Goal: Task Accomplishment & Management: Manage account settings

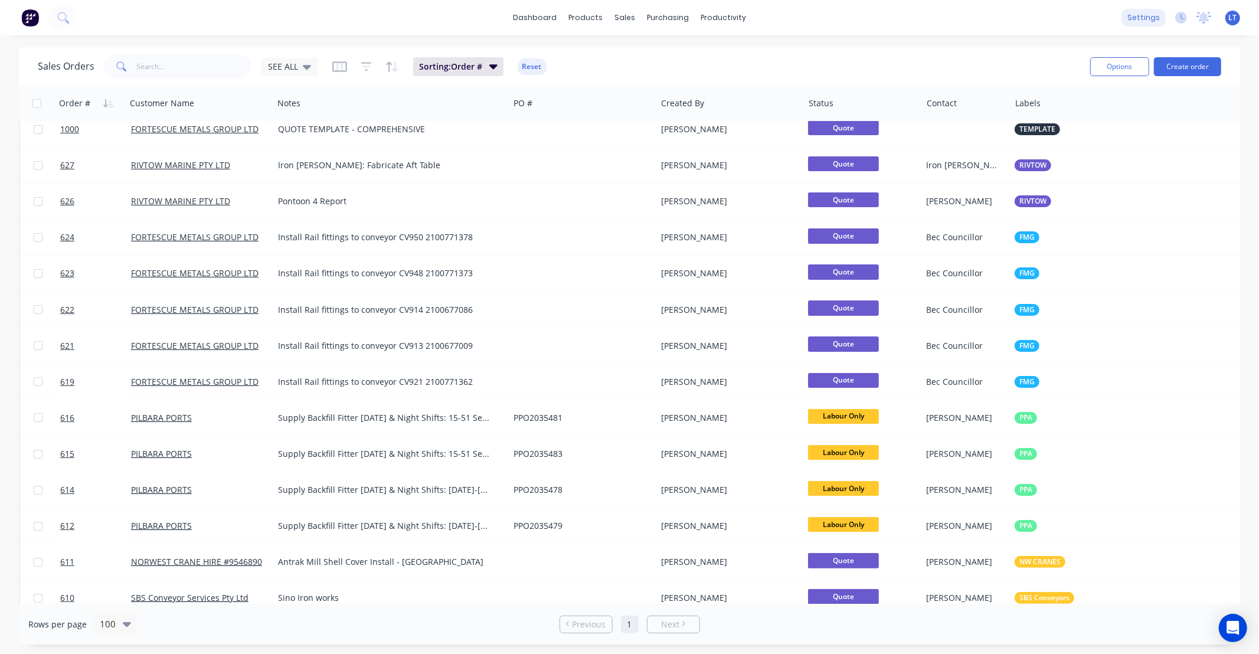
scroll to position [21, 0]
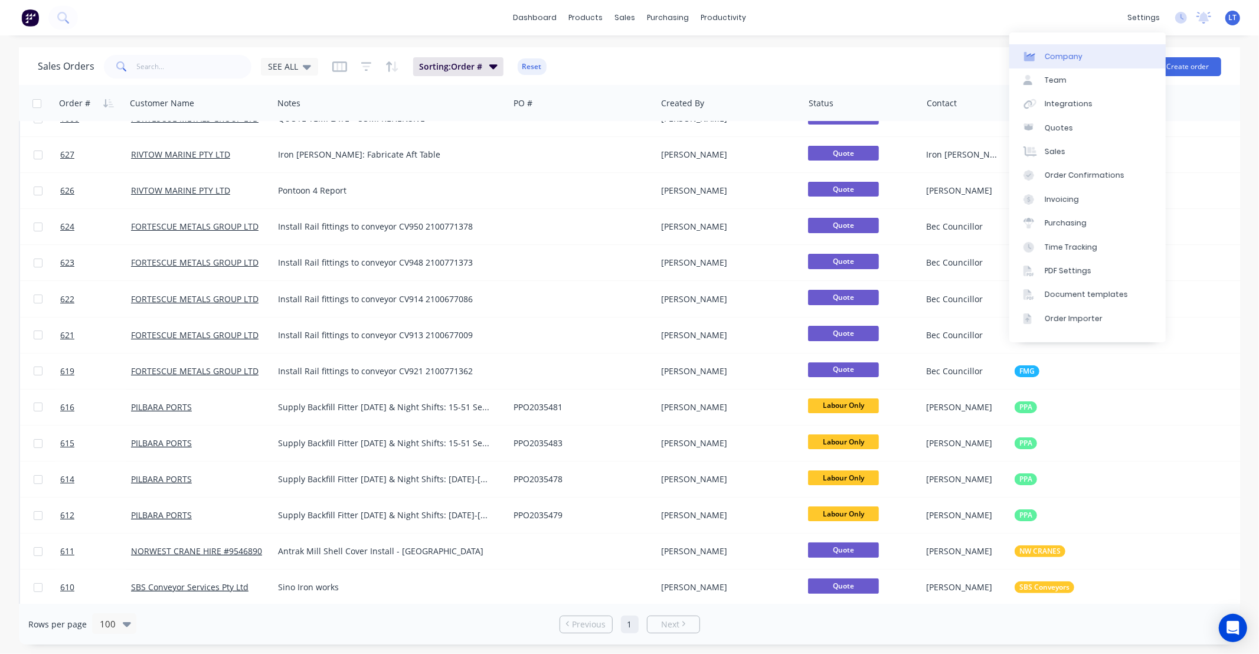
click at [1082, 63] on link "Company" at bounding box center [1088, 56] width 156 height 24
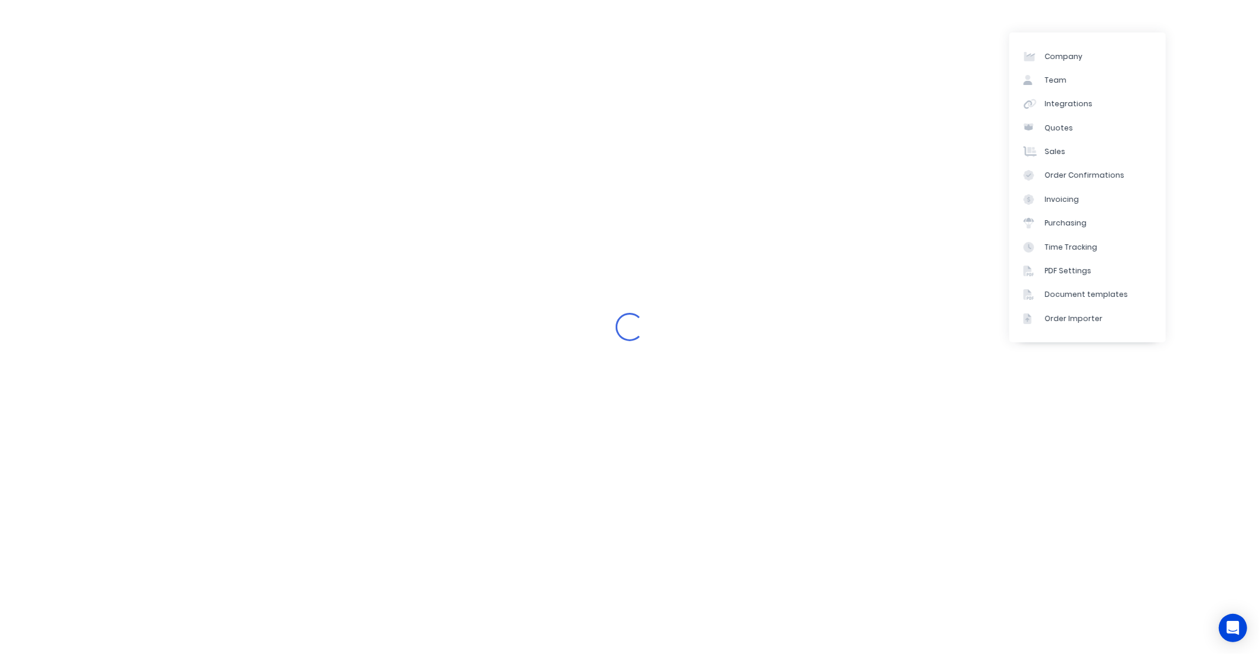
select select "AU"
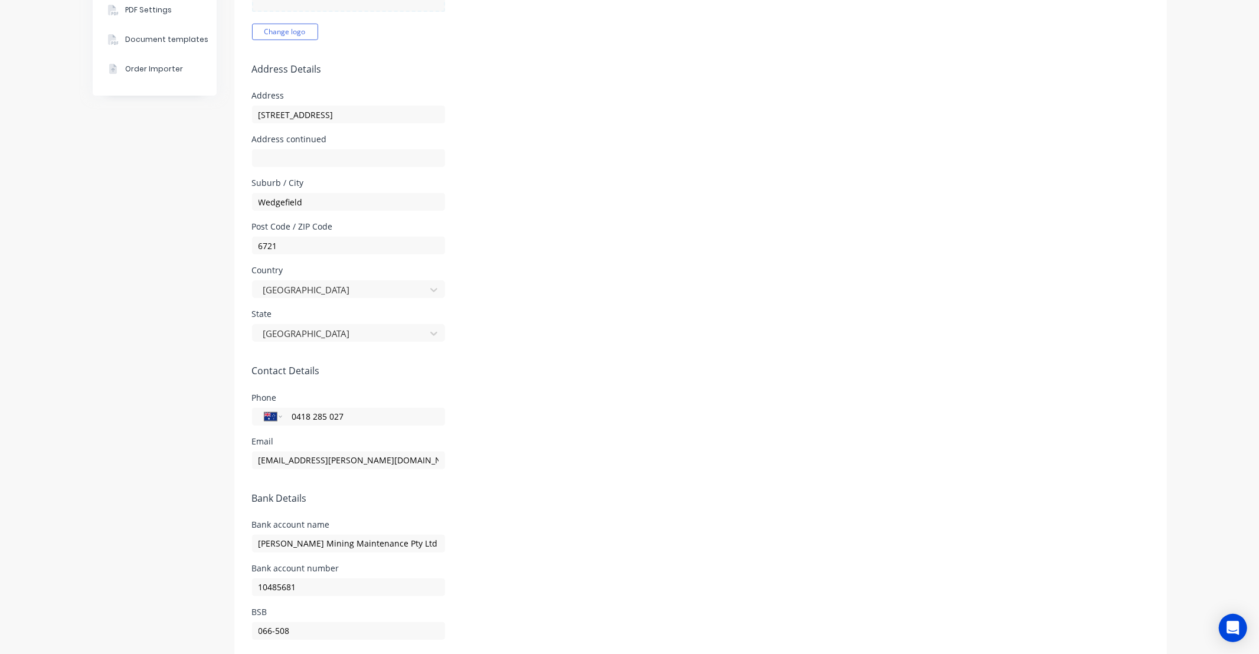
scroll to position [368, 0]
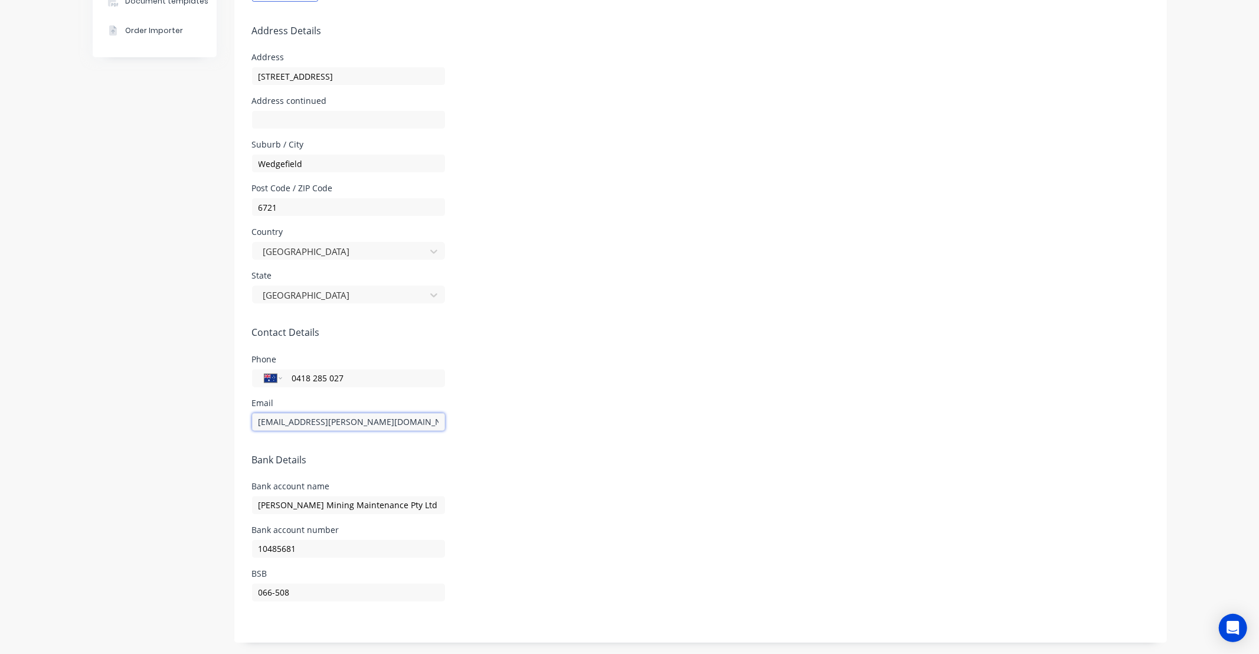
drag, startPoint x: 300, startPoint y: 416, endPoint x: 215, endPoint y: 413, distance: 85.1
click at [151, 417] on div "Company Team Integrations Quotes Sales Order Confirmations Invoicing Purchasing…" at bounding box center [630, 161] width 1075 height 964
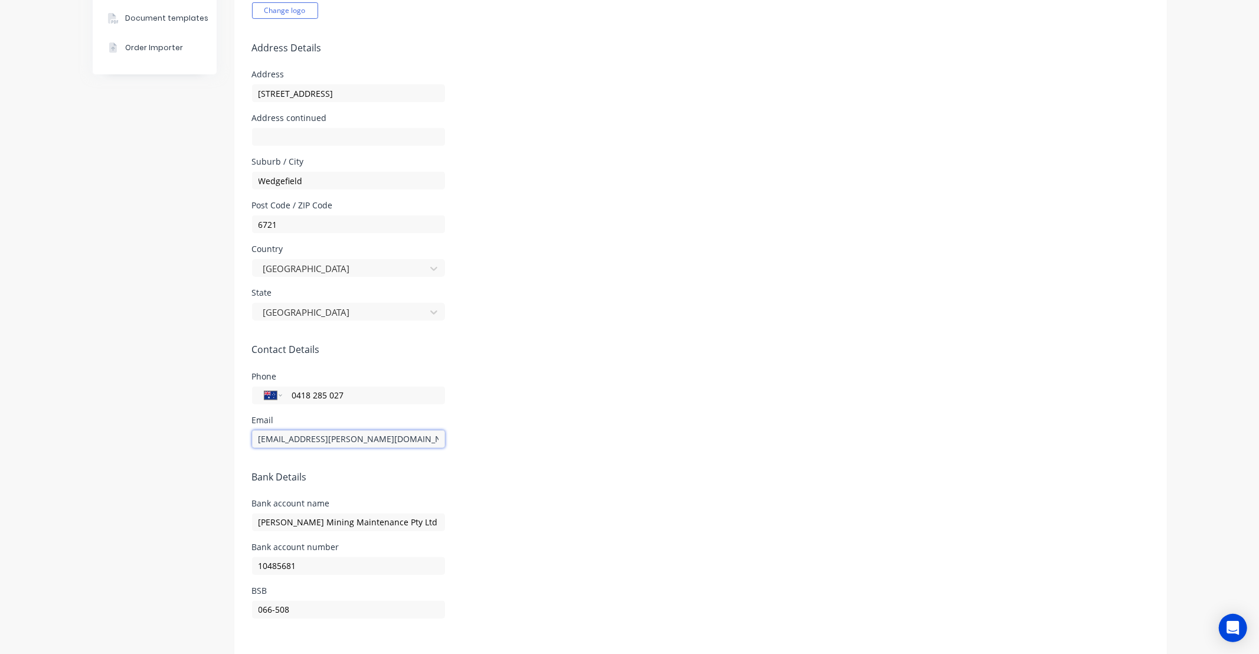
type input "[EMAIL_ADDRESS][PERSON_NAME][DOMAIN_NAME]"
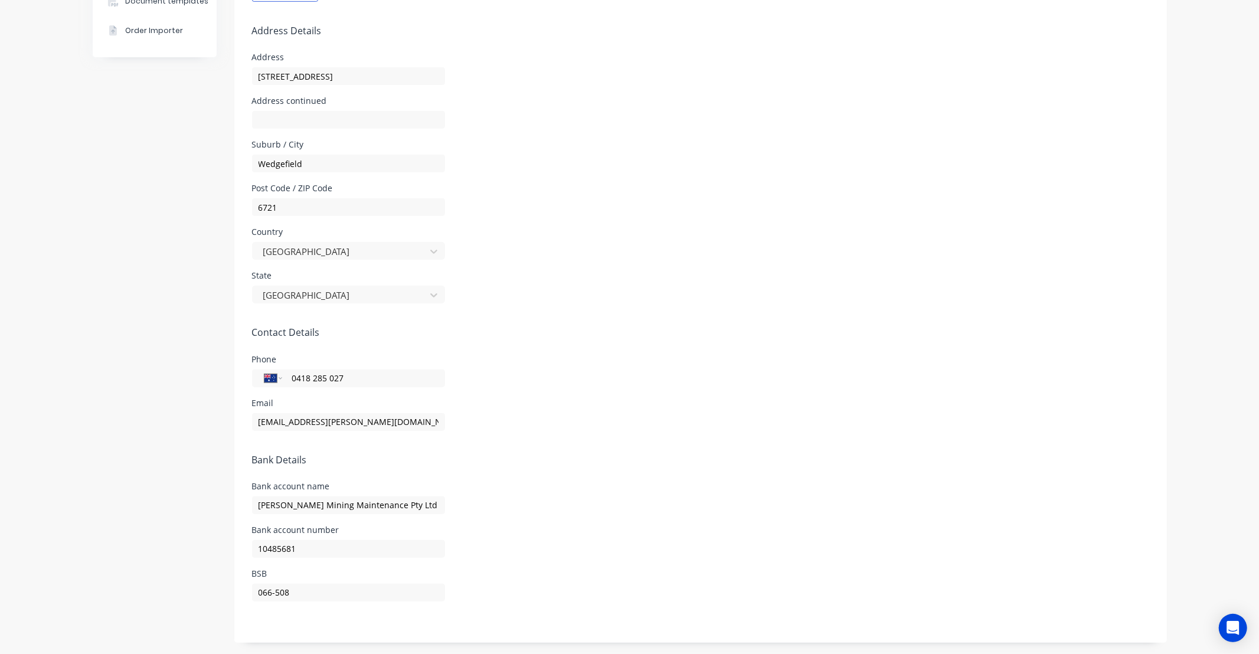
click at [674, 371] on div "Phone International [GEOGRAPHIC_DATA] [GEOGRAPHIC_DATA] [GEOGRAPHIC_DATA] [GEOG…" at bounding box center [701, 371] width 898 height 32
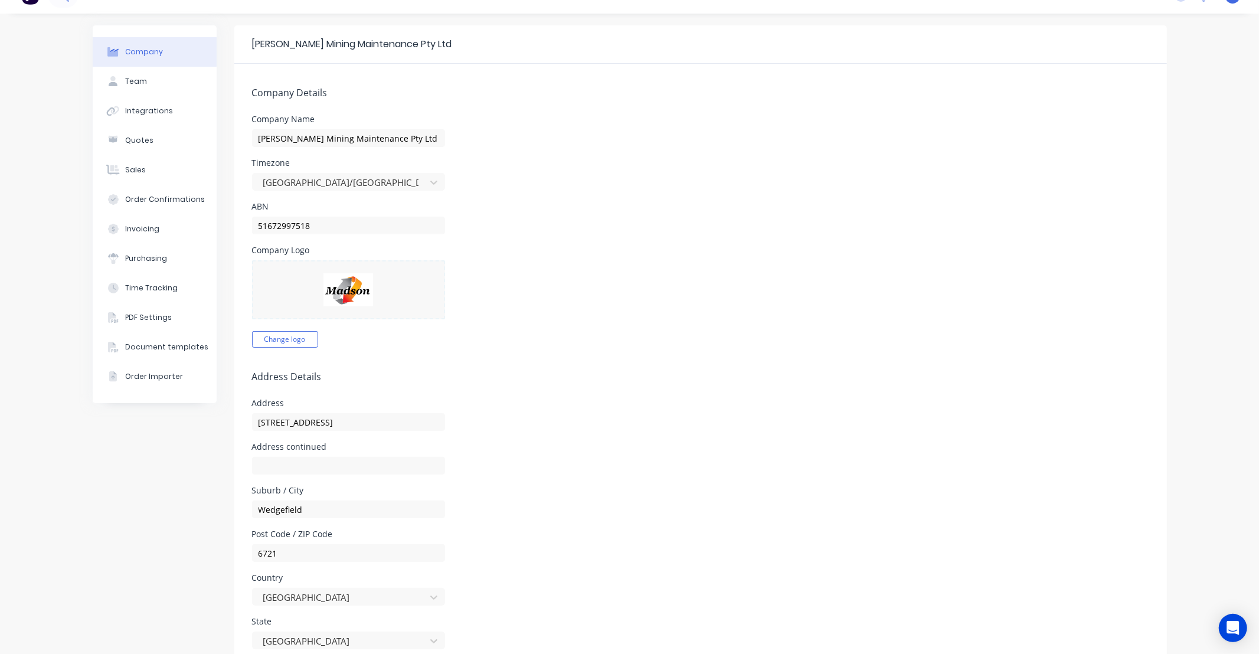
scroll to position [0, 0]
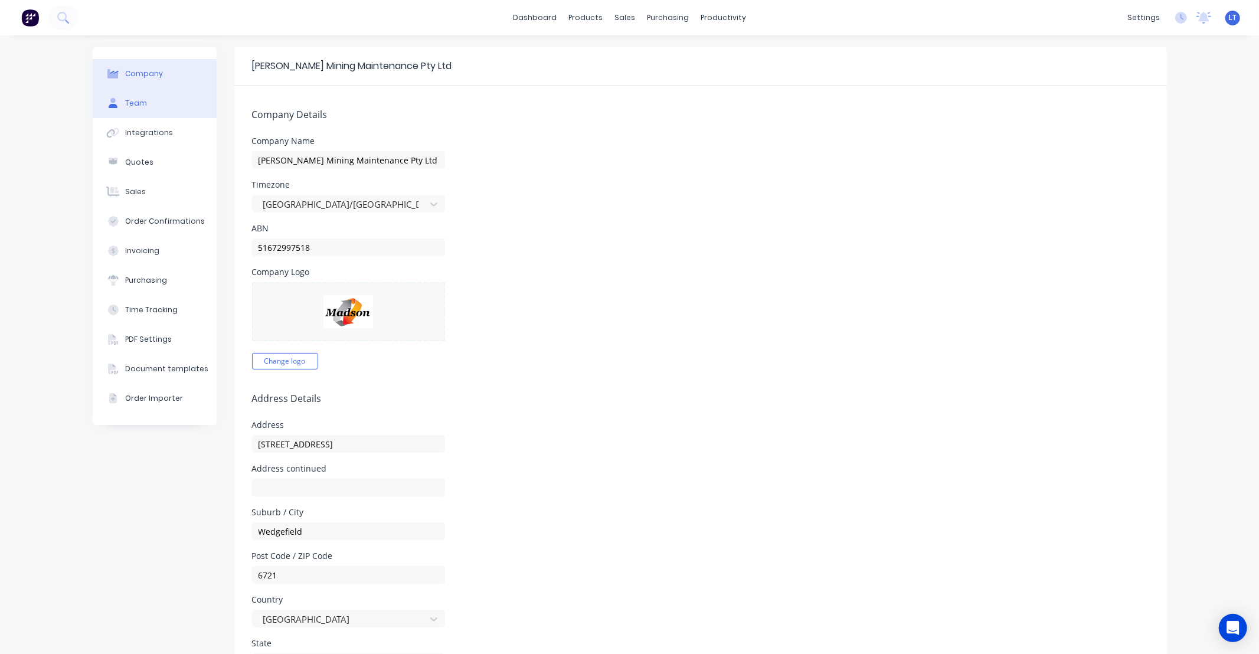
click at [150, 96] on button "Team" at bounding box center [155, 104] width 124 height 30
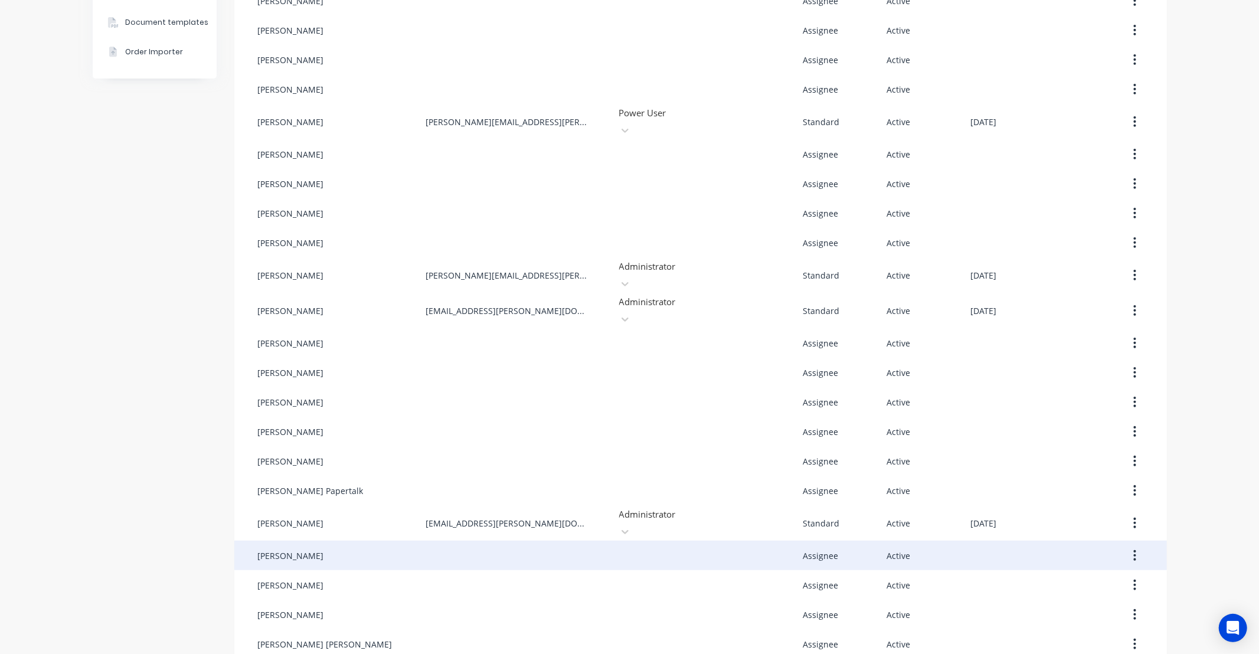
scroll to position [380, 0]
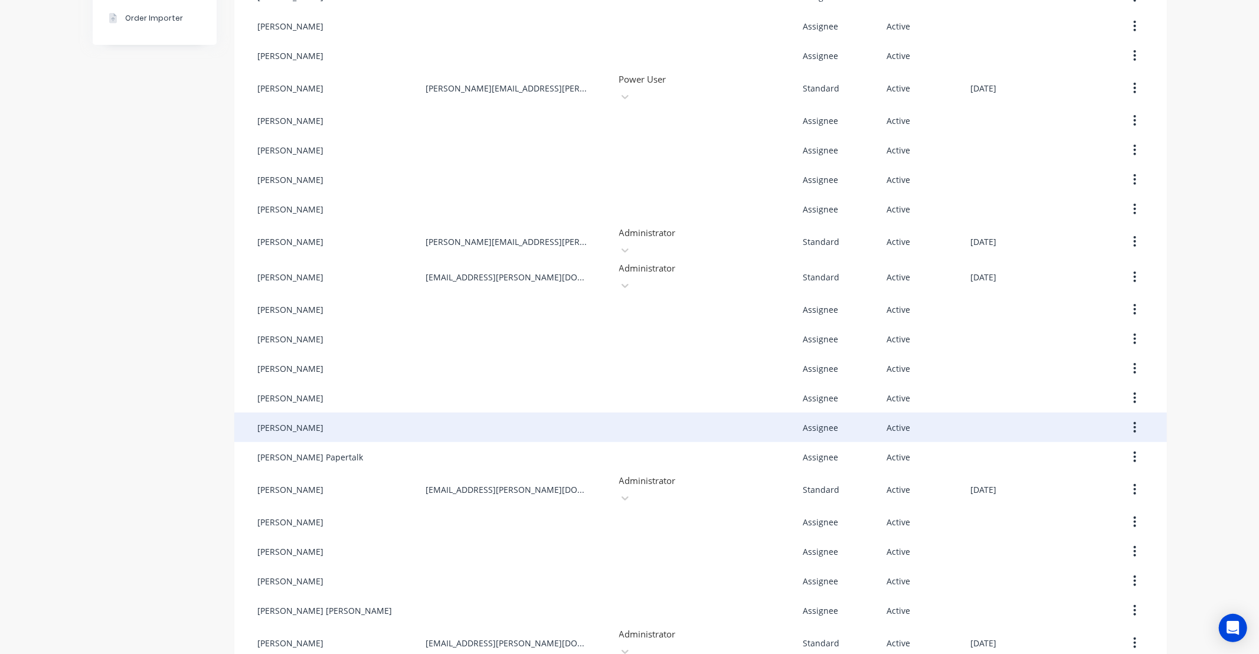
click at [1135, 417] on button "button" at bounding box center [1135, 427] width 28 height 21
click at [1120, 450] on div "Edit" at bounding box center [1093, 458] width 91 height 17
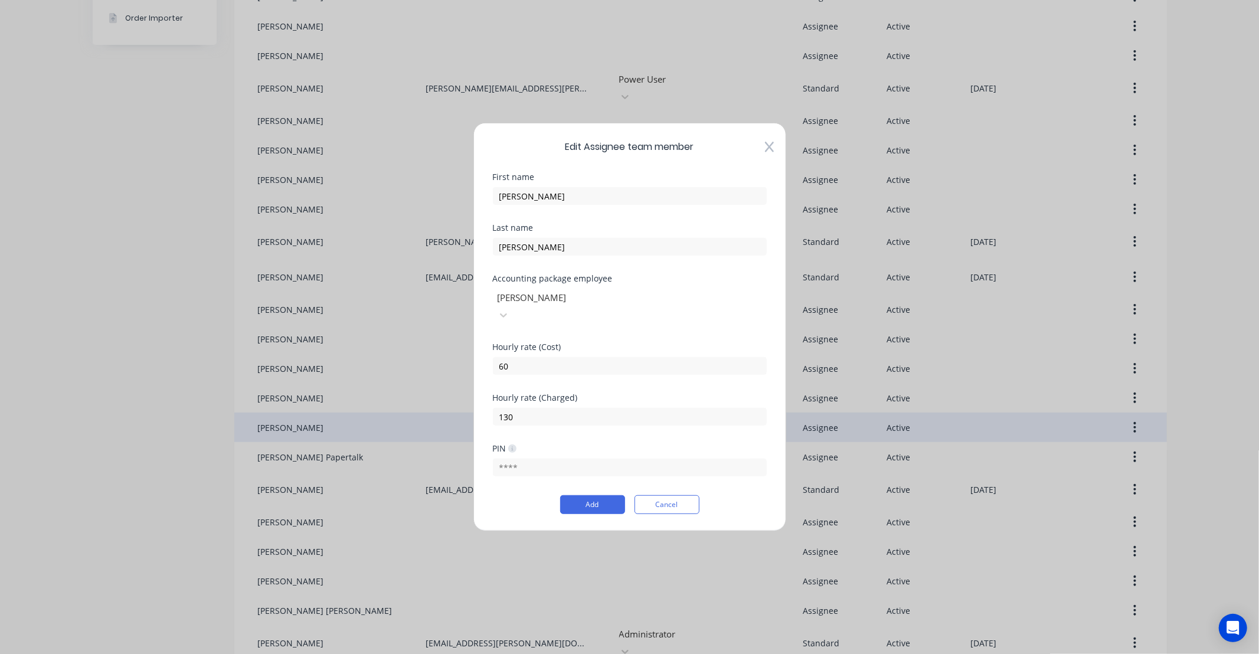
click at [631, 305] on div at bounding box center [582, 297] width 170 height 15
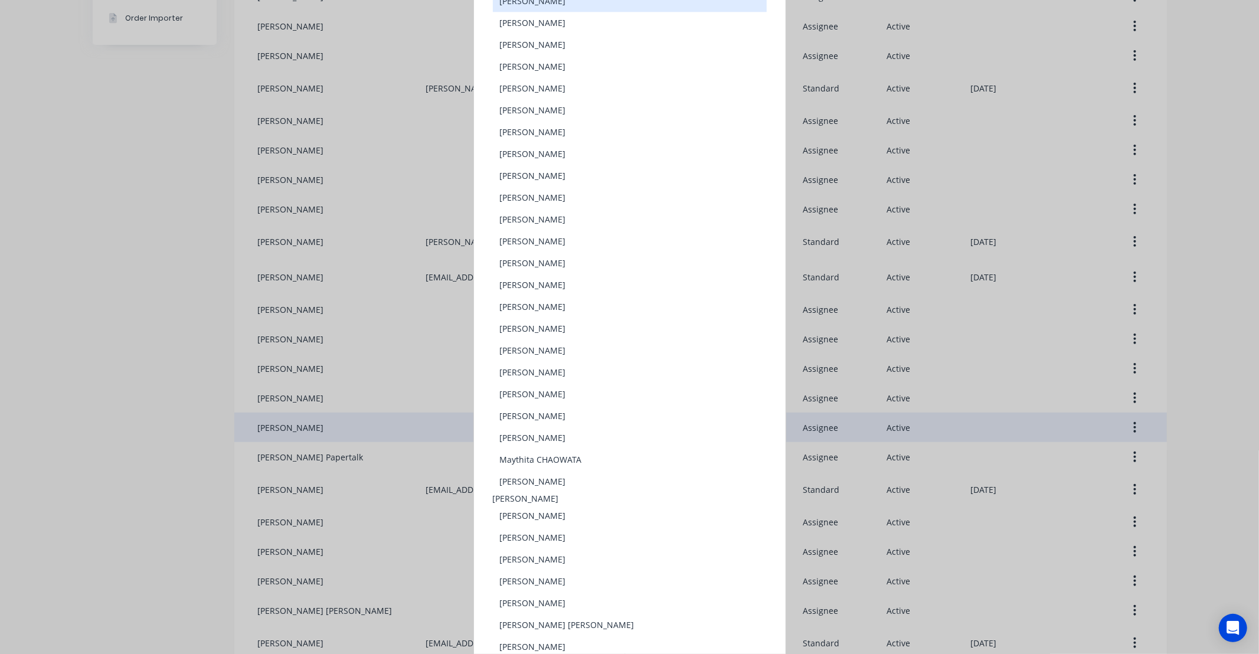
scroll to position [565, 0]
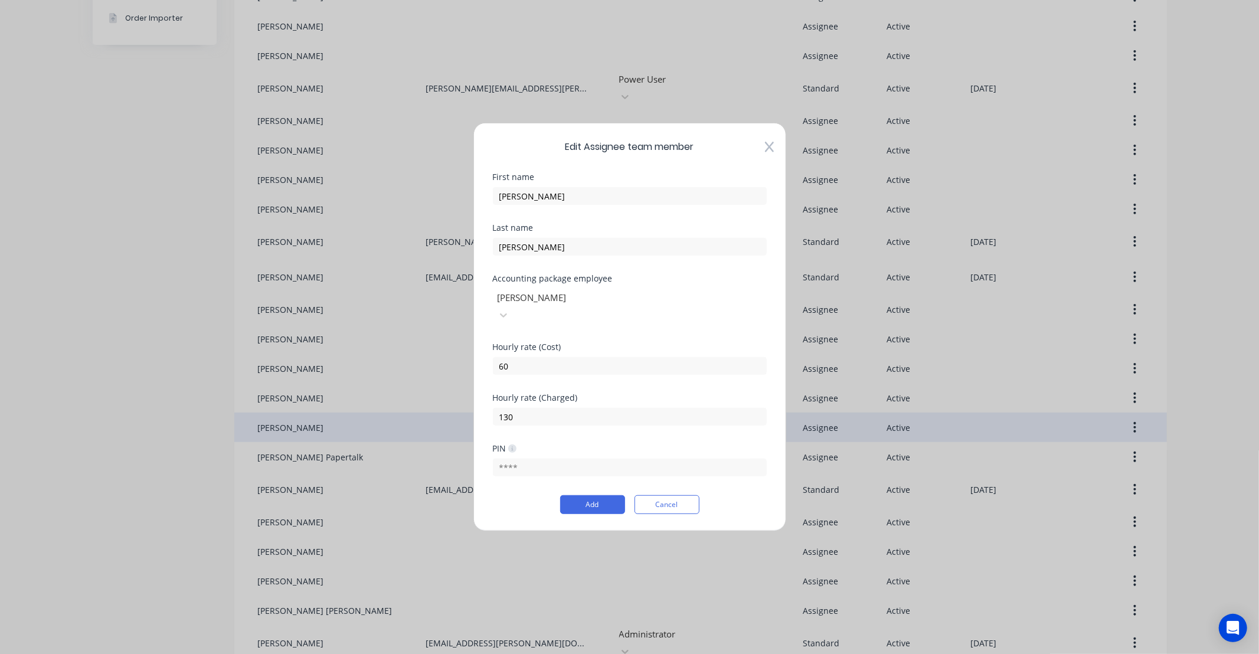
click at [685, 167] on div "Edit Assignee team member First name [PERSON_NAME] Last name [PERSON_NAME] Acco…" at bounding box center [630, 327] width 313 height 409
click at [764, 154] on span "Edit Assignee team member" at bounding box center [630, 147] width 274 height 14
click at [776, 156] on div "Edit Assignee team member First name [PERSON_NAME] Last name [PERSON_NAME] Acco…" at bounding box center [630, 327] width 313 height 409
click at [676, 497] on button "Cancel" at bounding box center [667, 504] width 65 height 19
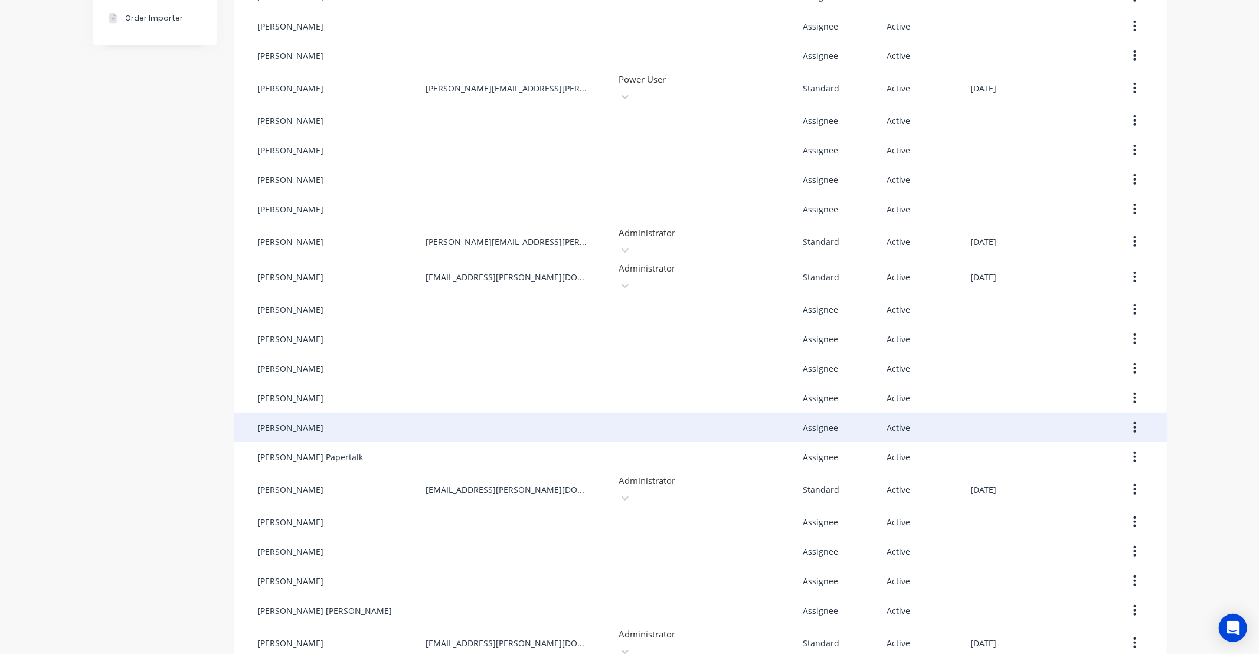
click at [1125, 417] on button "button" at bounding box center [1135, 427] width 28 height 21
click at [1097, 497] on div "Delete" at bounding box center [1093, 505] width 91 height 17
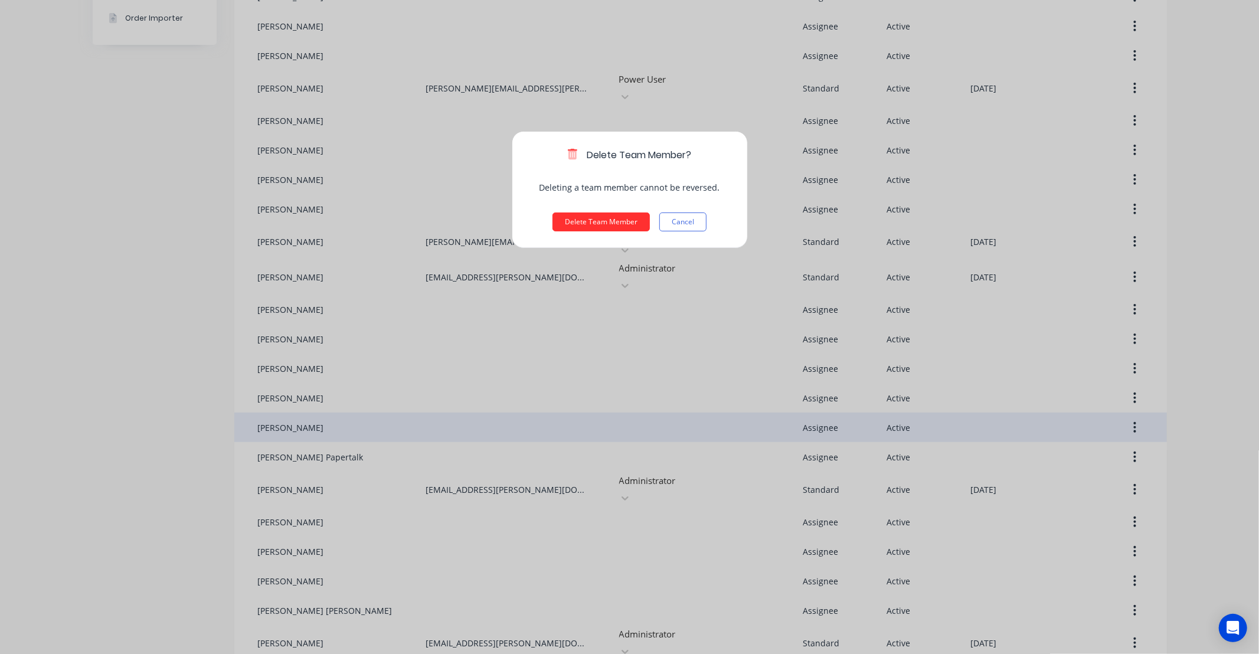
click at [626, 224] on button "Delete Team Member" at bounding box center [601, 222] width 97 height 19
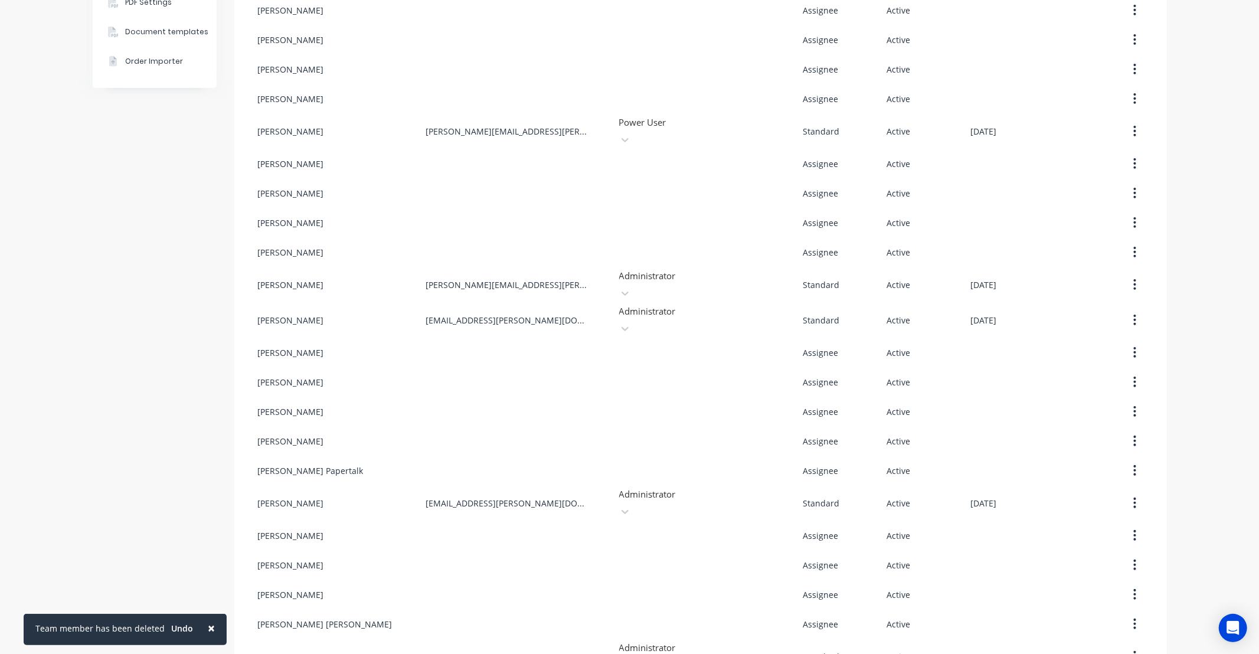
scroll to position [351, 0]
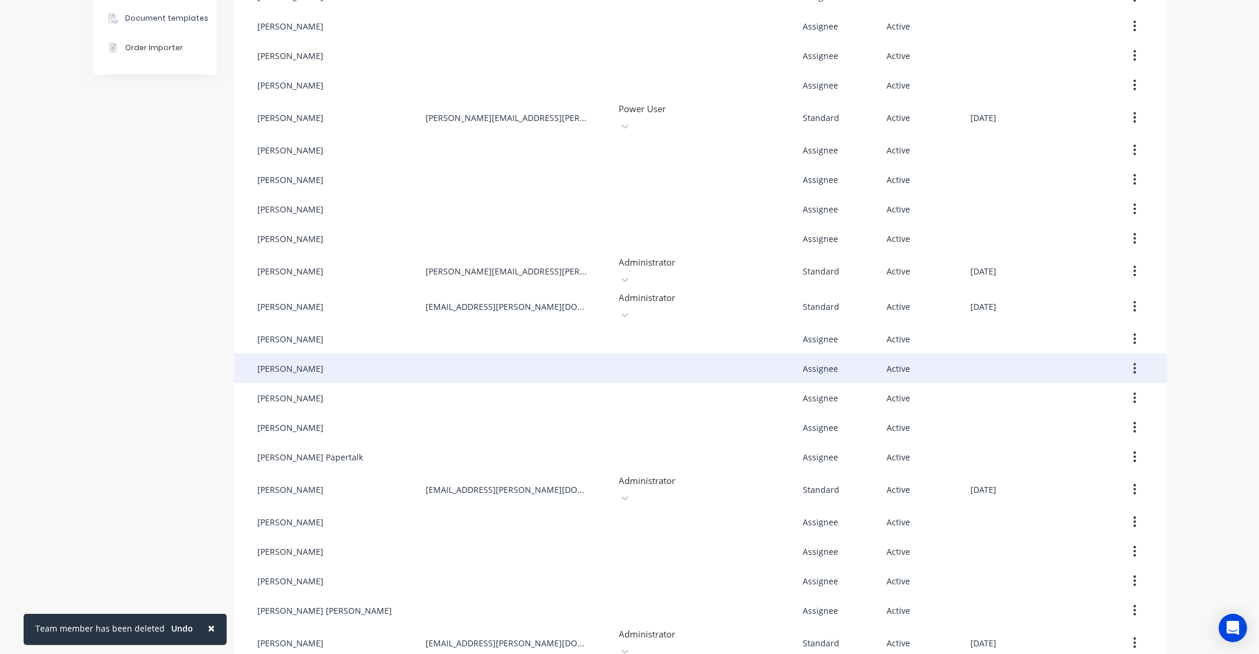
click at [1134, 363] on icon "button" at bounding box center [1135, 368] width 2 height 11
click at [1089, 391] on div "Edit" at bounding box center [1093, 399] width 91 height 17
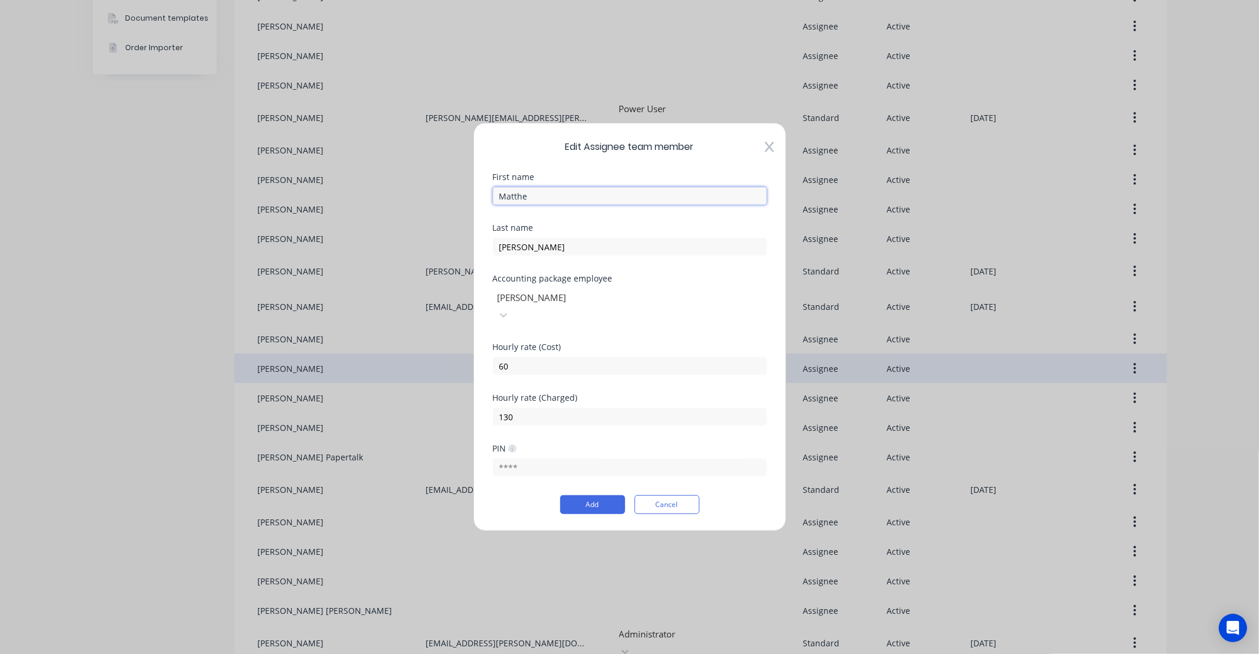
click at [536, 201] on input "Matthe" at bounding box center [630, 196] width 274 height 18
type input "[PERSON_NAME]"
click at [601, 498] on button "Add" at bounding box center [592, 504] width 65 height 19
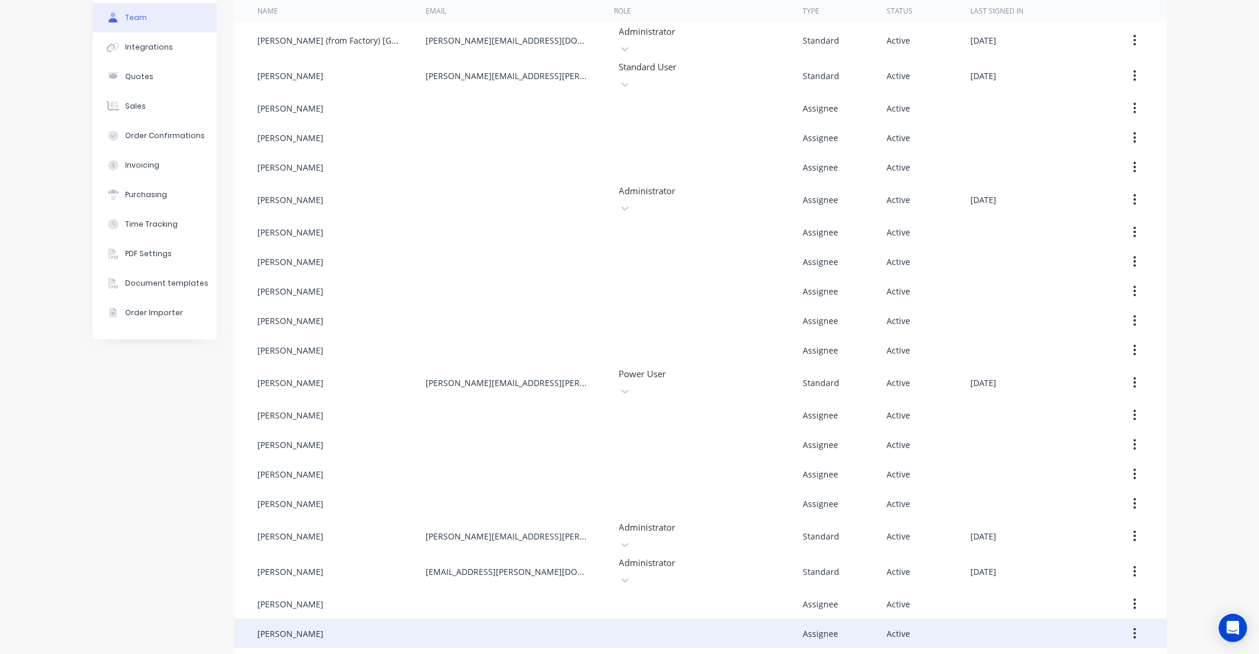
scroll to position [0, 0]
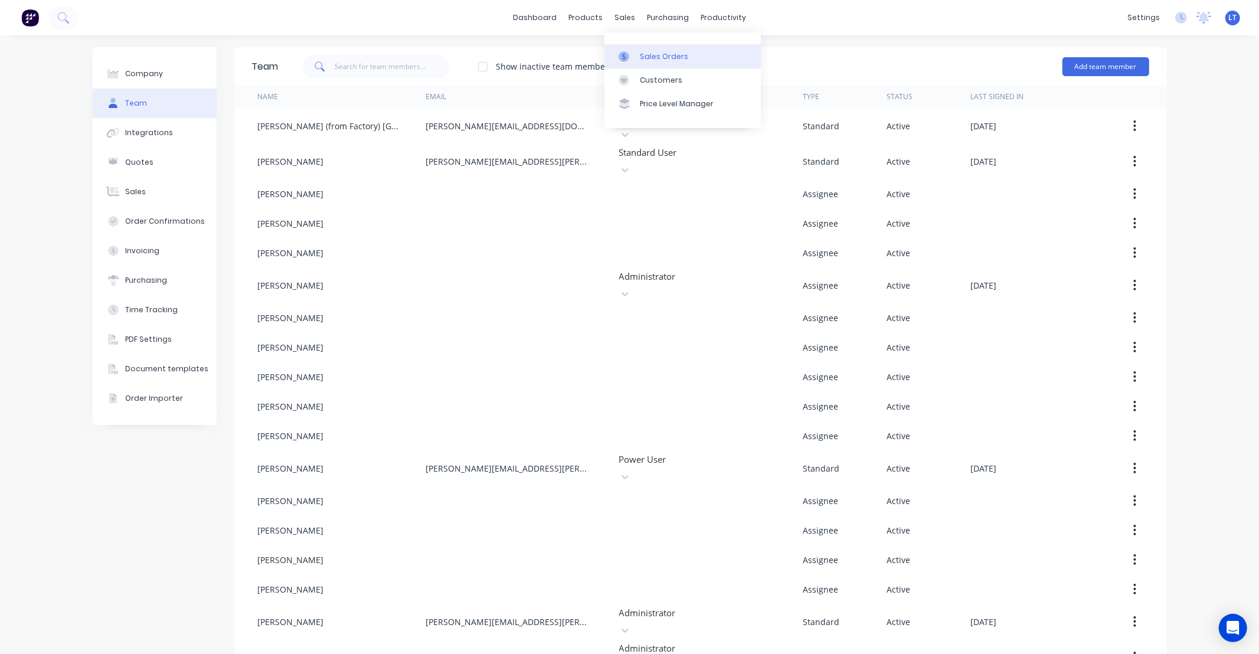
click at [635, 52] on div at bounding box center [628, 56] width 18 height 11
